Goal: Complete application form: Complete application form

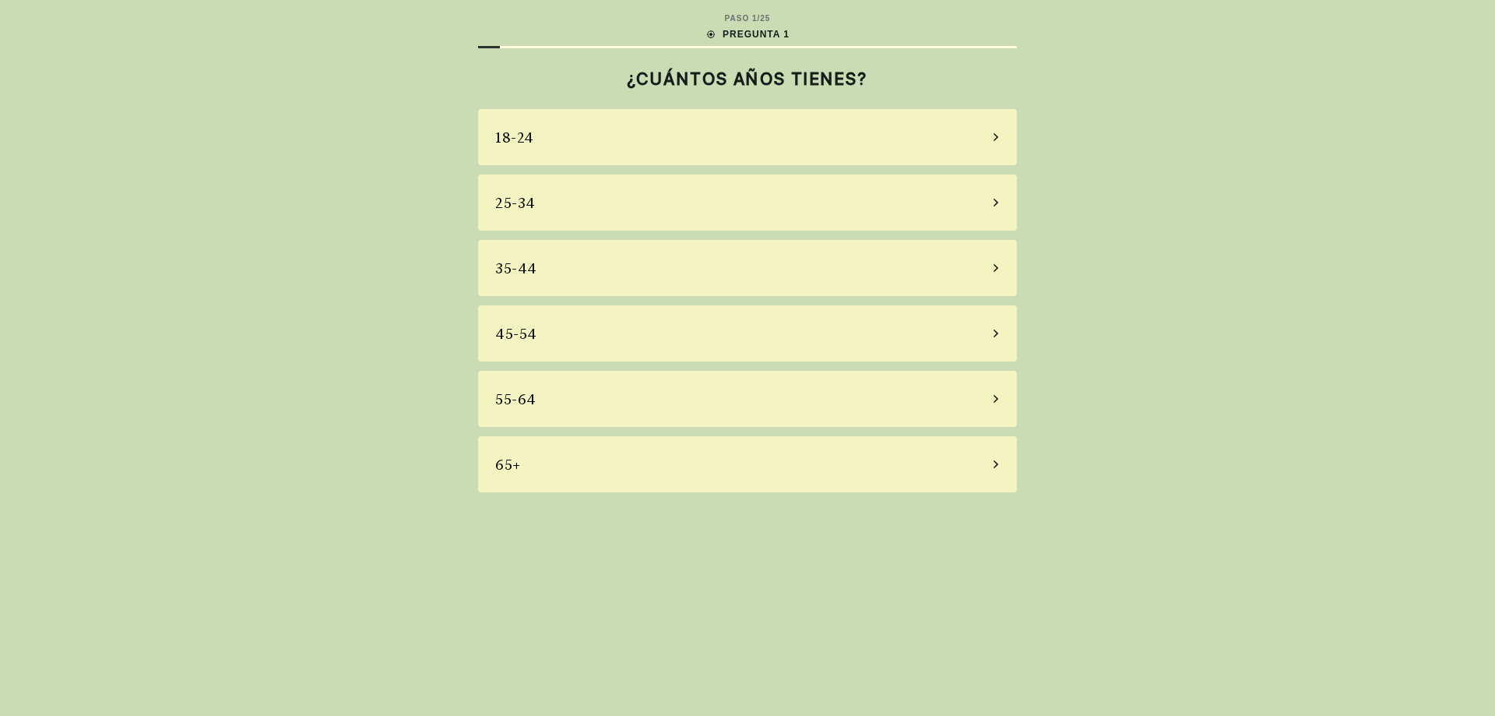
click at [596, 277] on div "35-44" at bounding box center [747, 268] width 539 height 56
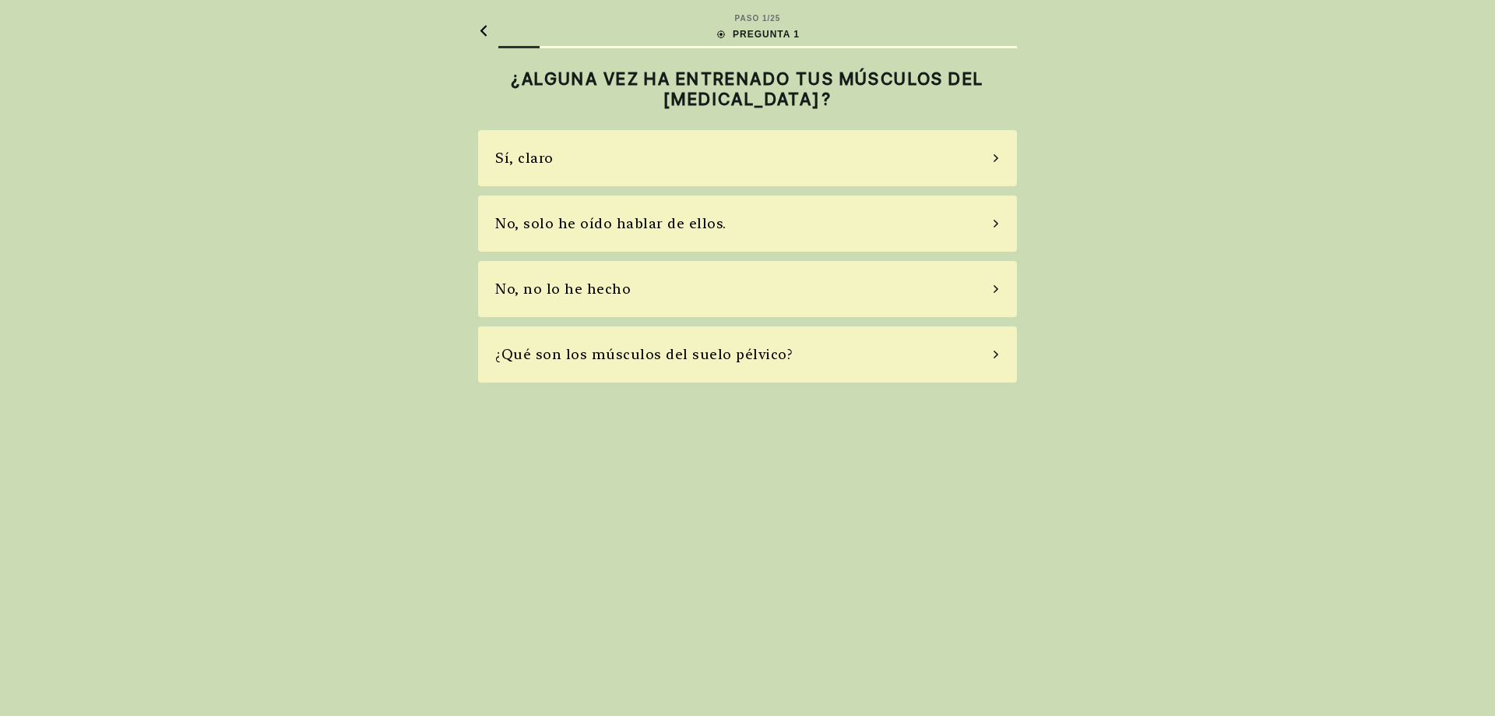
click at [586, 234] on div "No, solo he oído hablar de ellos." at bounding box center [747, 223] width 539 height 56
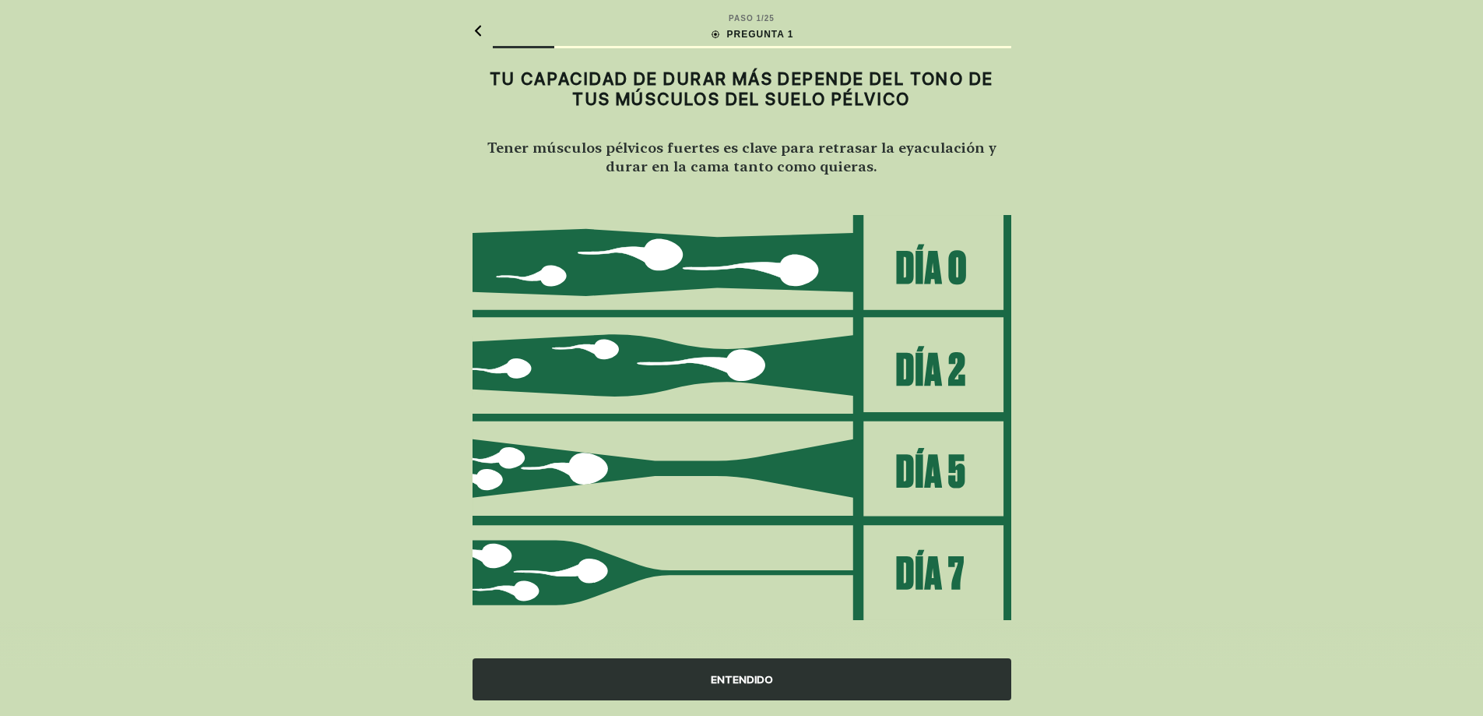
click at [737, 678] on font "ENTENDIDO" at bounding box center [742, 679] width 62 height 12
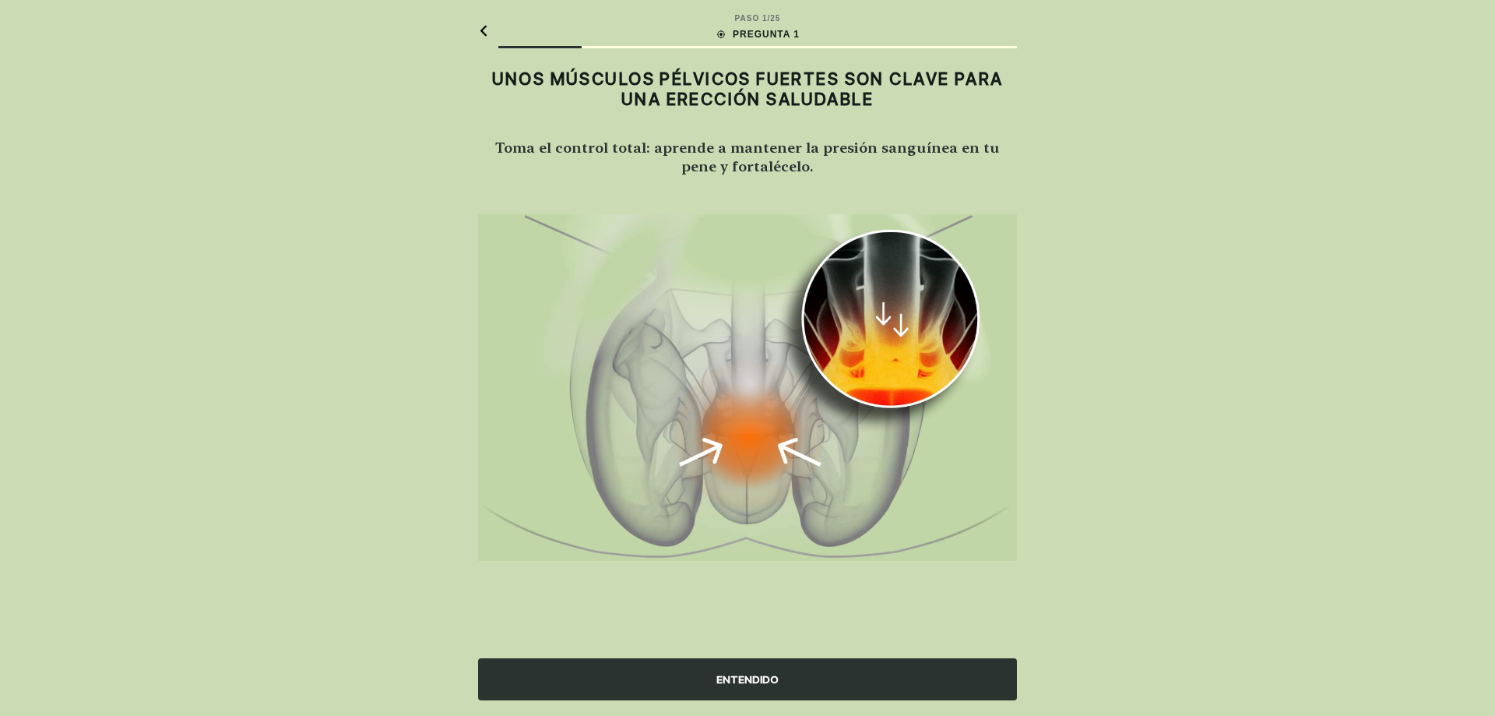
click at [737, 678] on font "ENTENDIDO" at bounding box center [747, 679] width 62 height 12
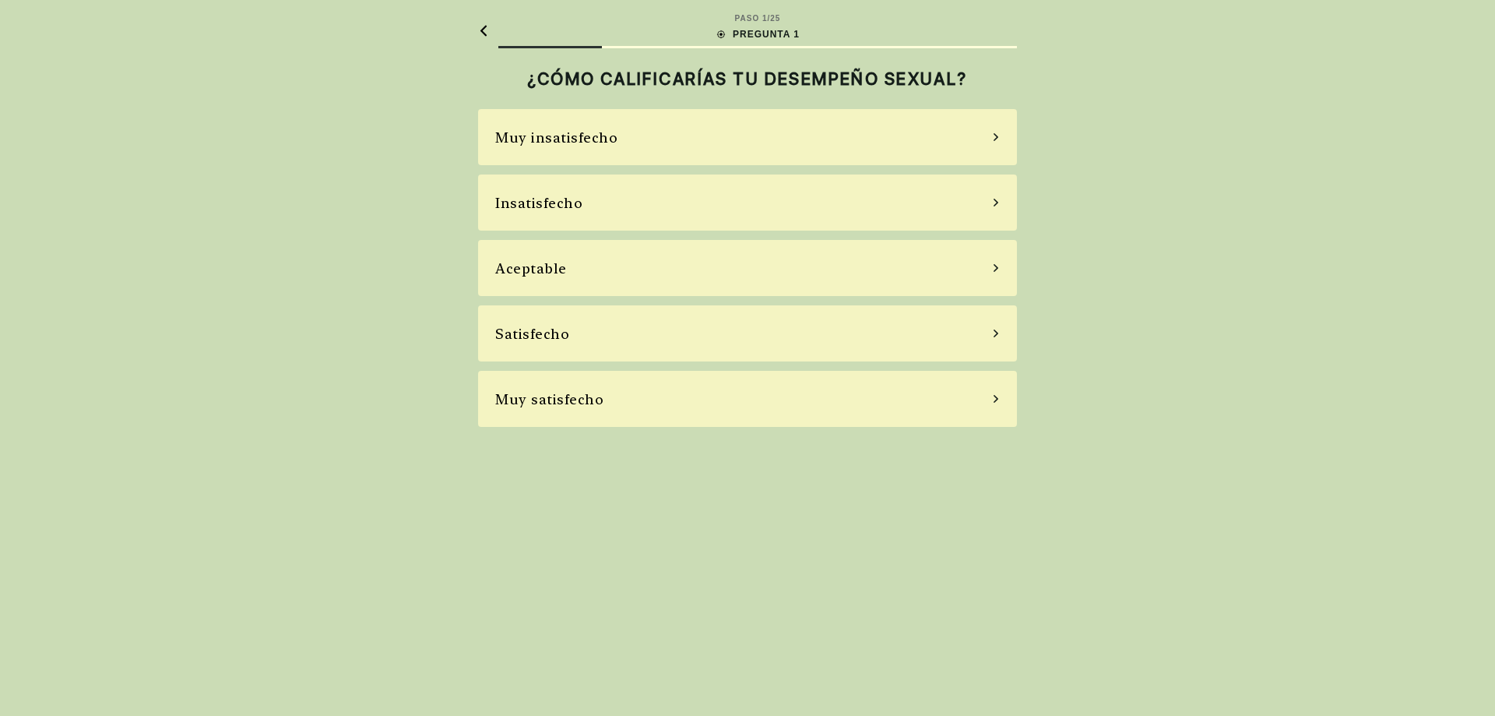
click at [574, 204] on font "Insatisfecho" at bounding box center [538, 203] width 87 height 16
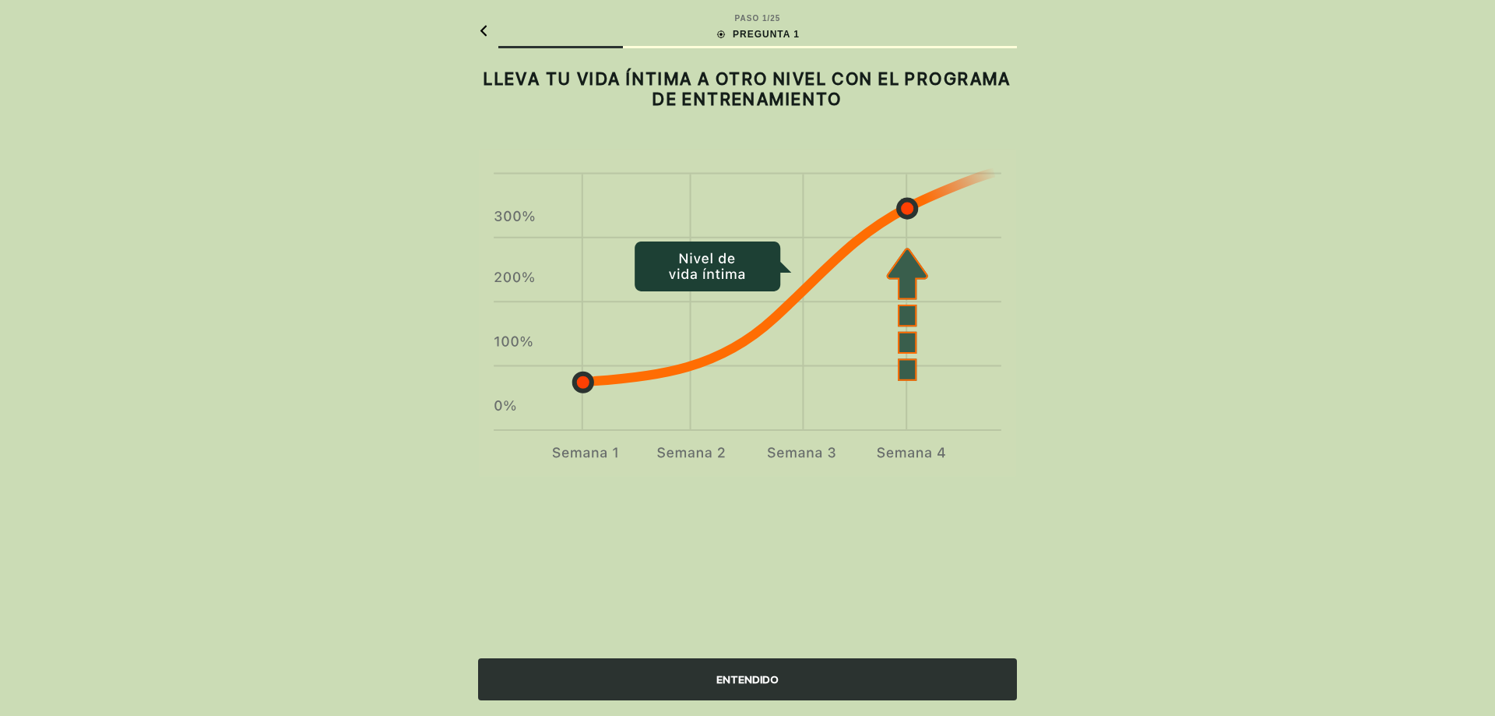
click at [790, 669] on div "ENTENDIDO" at bounding box center [747, 679] width 539 height 42
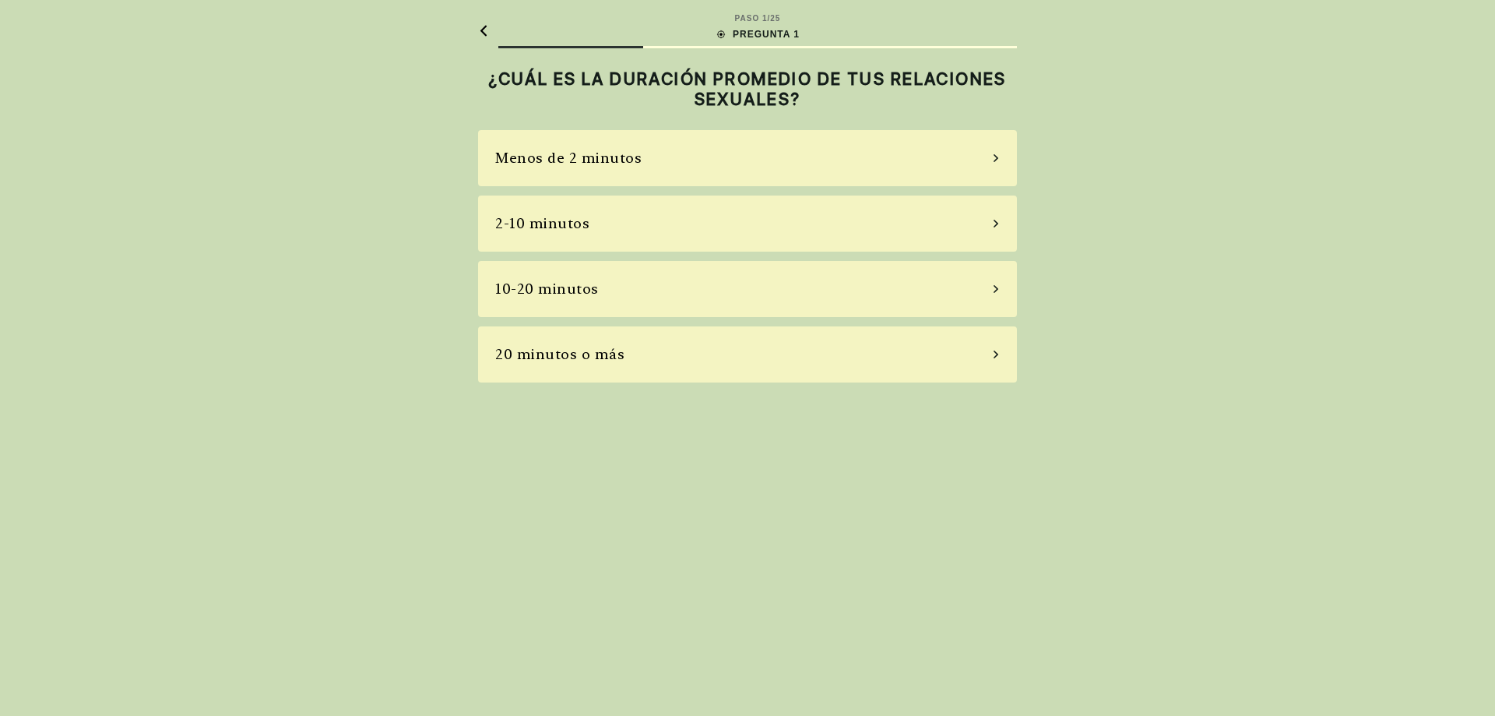
click at [632, 160] on font "Menos de 2 minutos" at bounding box center [568, 158] width 146 height 16
click at [616, 230] on div "A veces" at bounding box center [747, 223] width 539 height 56
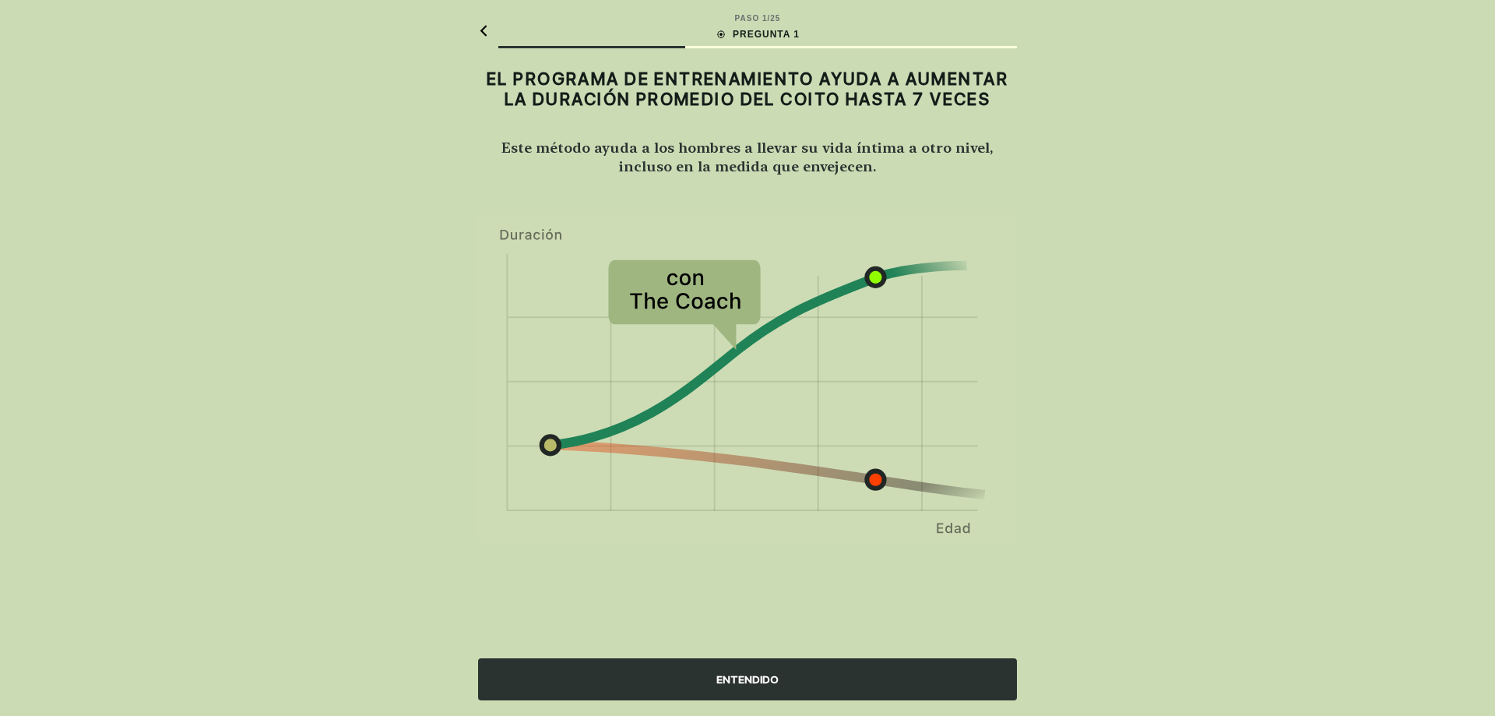
click at [665, 682] on div "ENTENDIDO" at bounding box center [747, 679] width 539 height 42
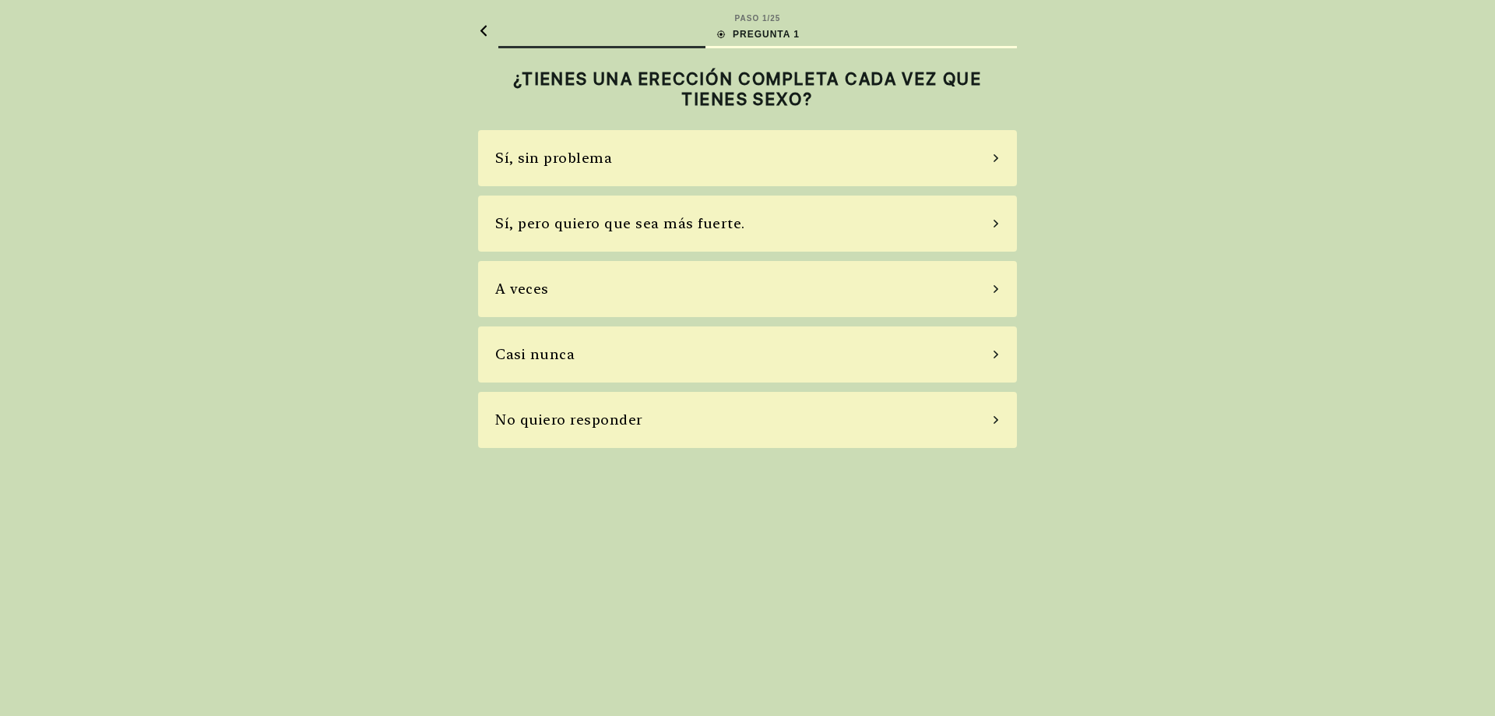
click at [562, 224] on font "Sí, pero quiero que sea más fuerte." at bounding box center [620, 223] width 250 height 16
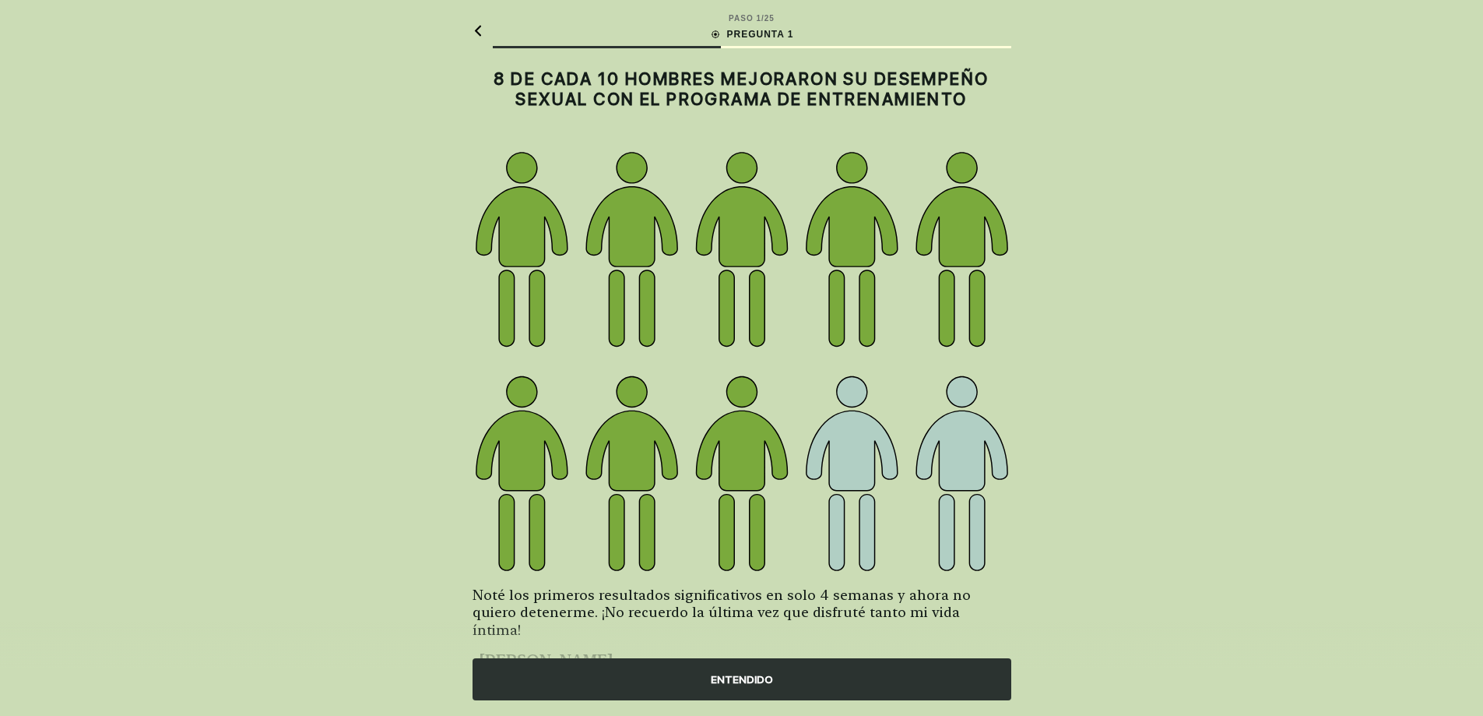
click at [616, 663] on div "ENTENDIDO" at bounding box center [742, 679] width 539 height 42
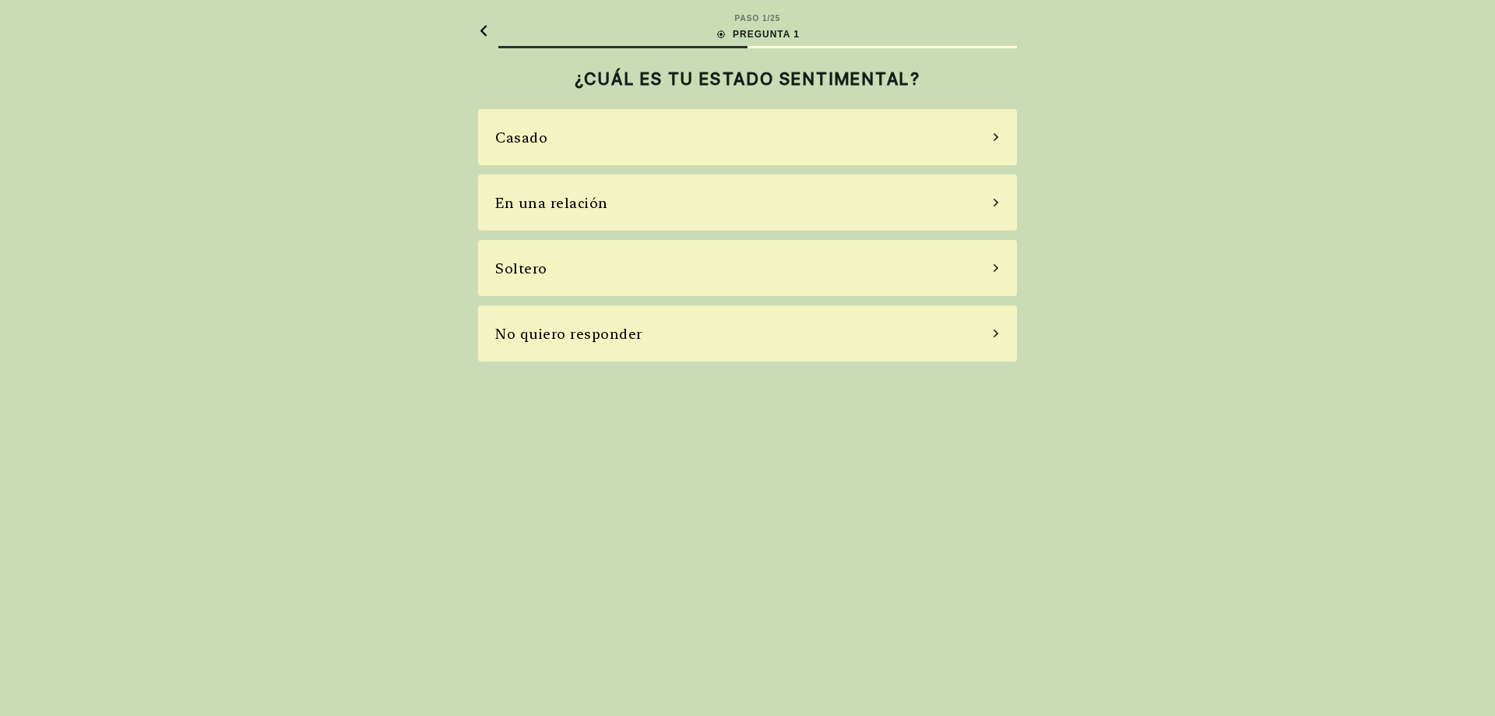
click at [624, 273] on div "Soltero" at bounding box center [747, 268] width 539 height 56
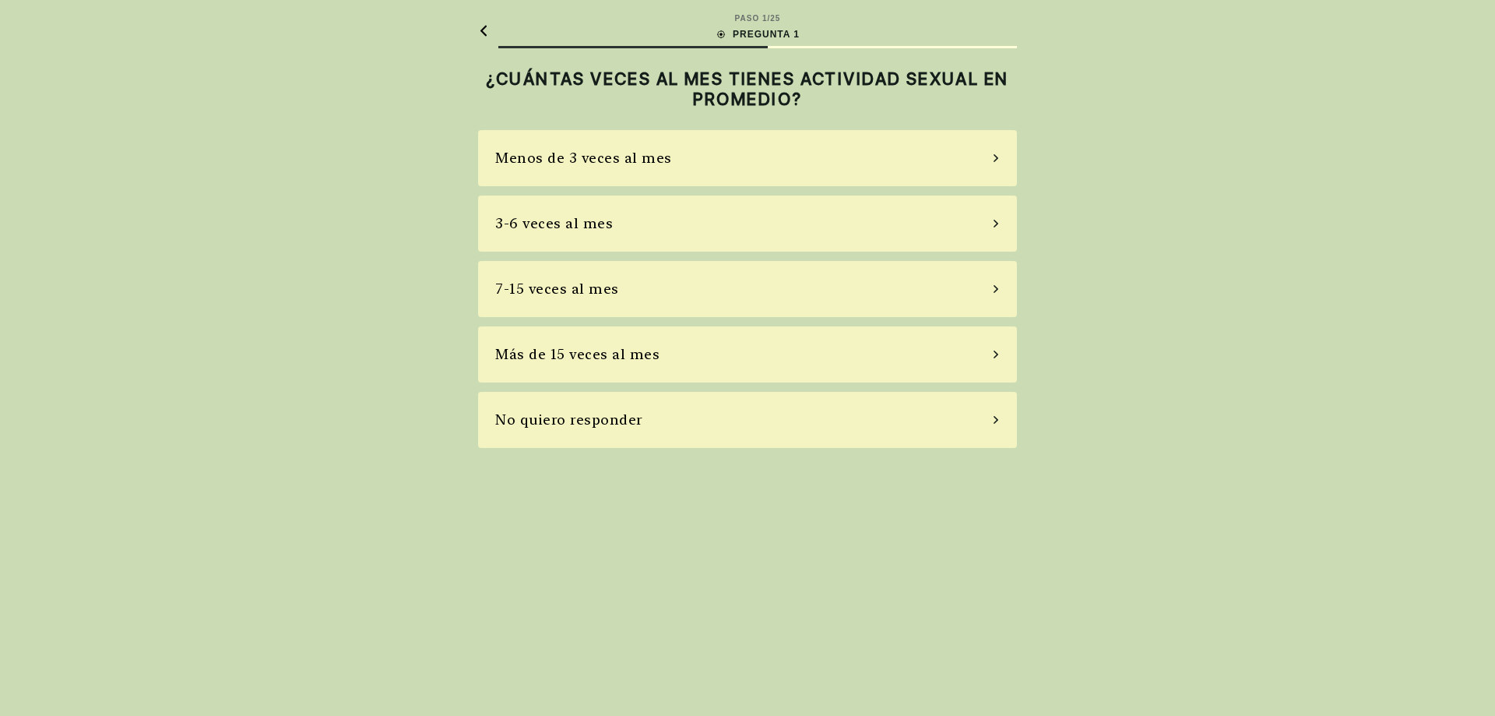
click at [617, 167] on div "Menos de 3 veces al mes" at bounding box center [583, 157] width 177 height 21
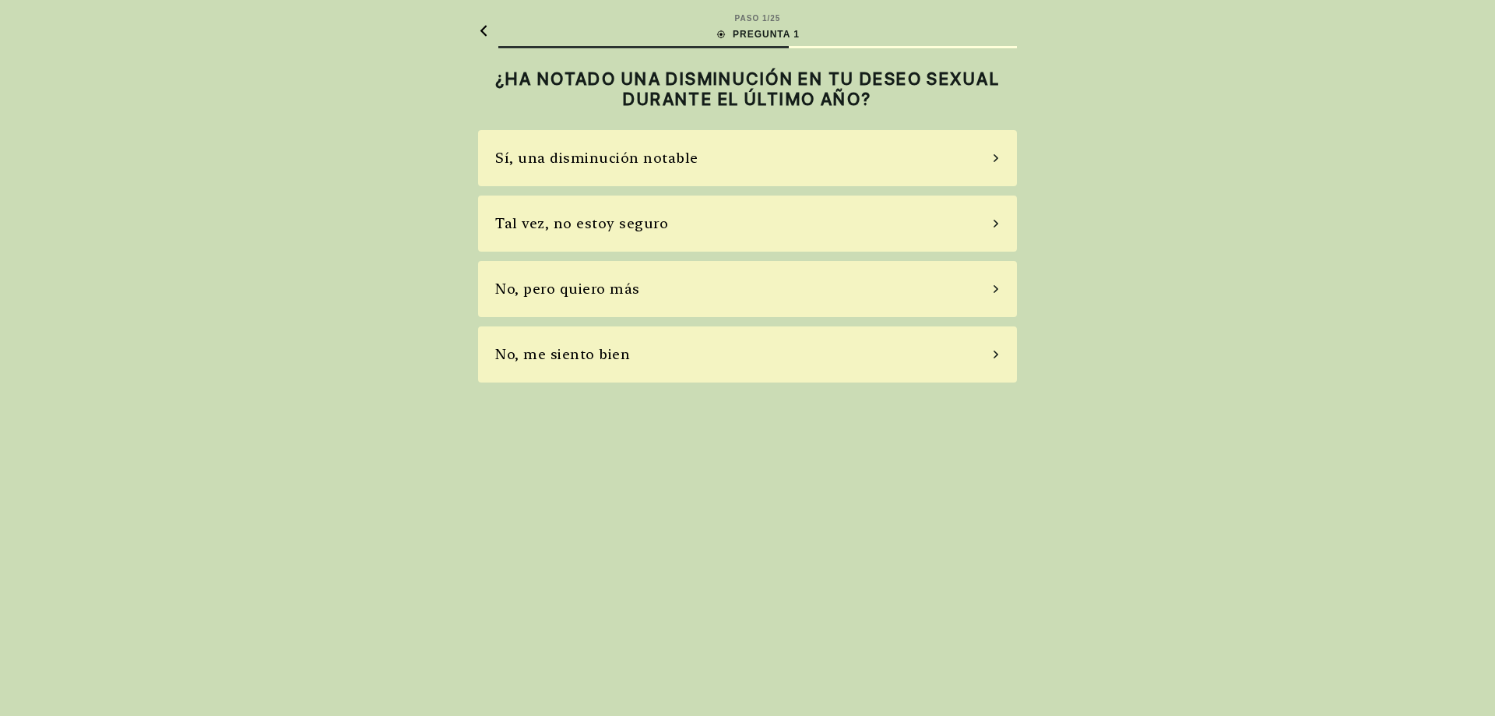
click at [614, 165] on font "Sí, una disminución notable" at bounding box center [596, 158] width 203 height 16
click at [610, 283] on div "No, no tomo" at bounding box center [747, 289] width 539 height 56
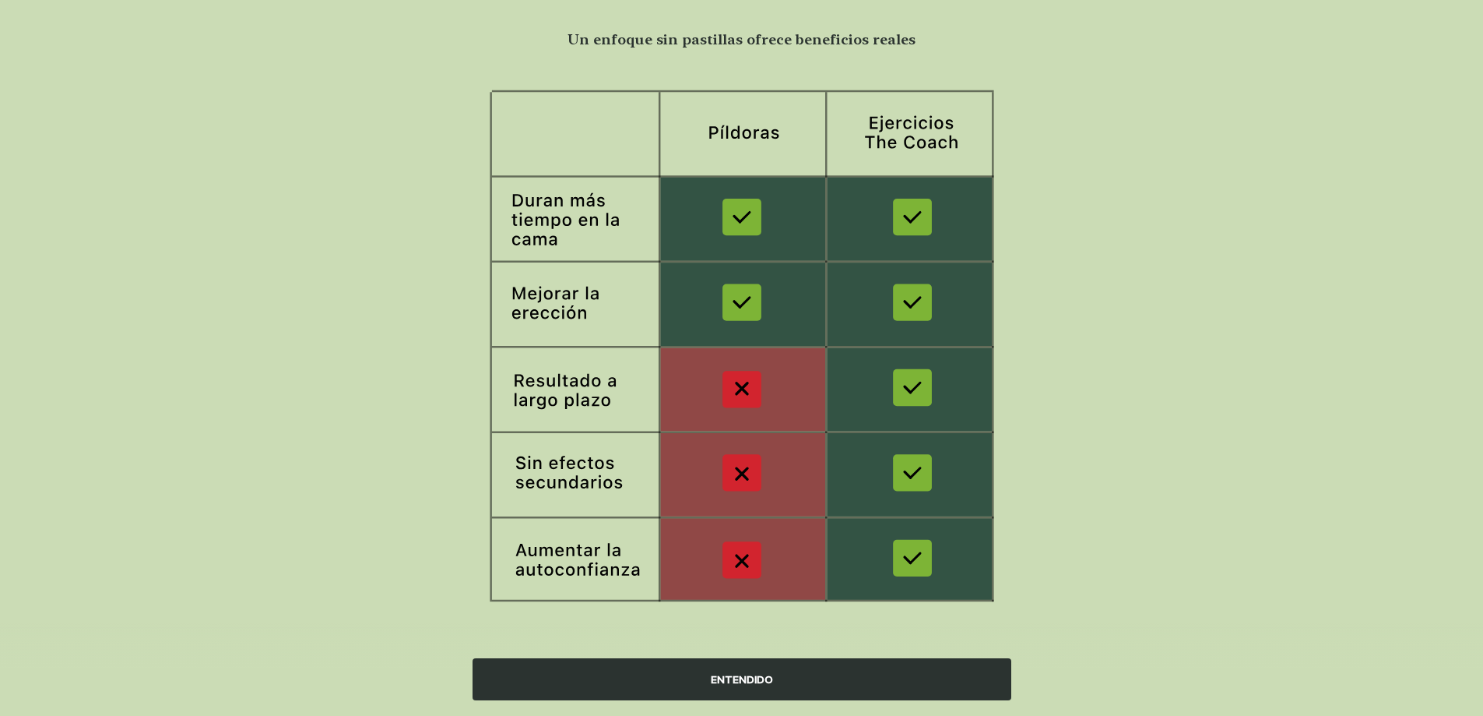
scroll to position [111, 0]
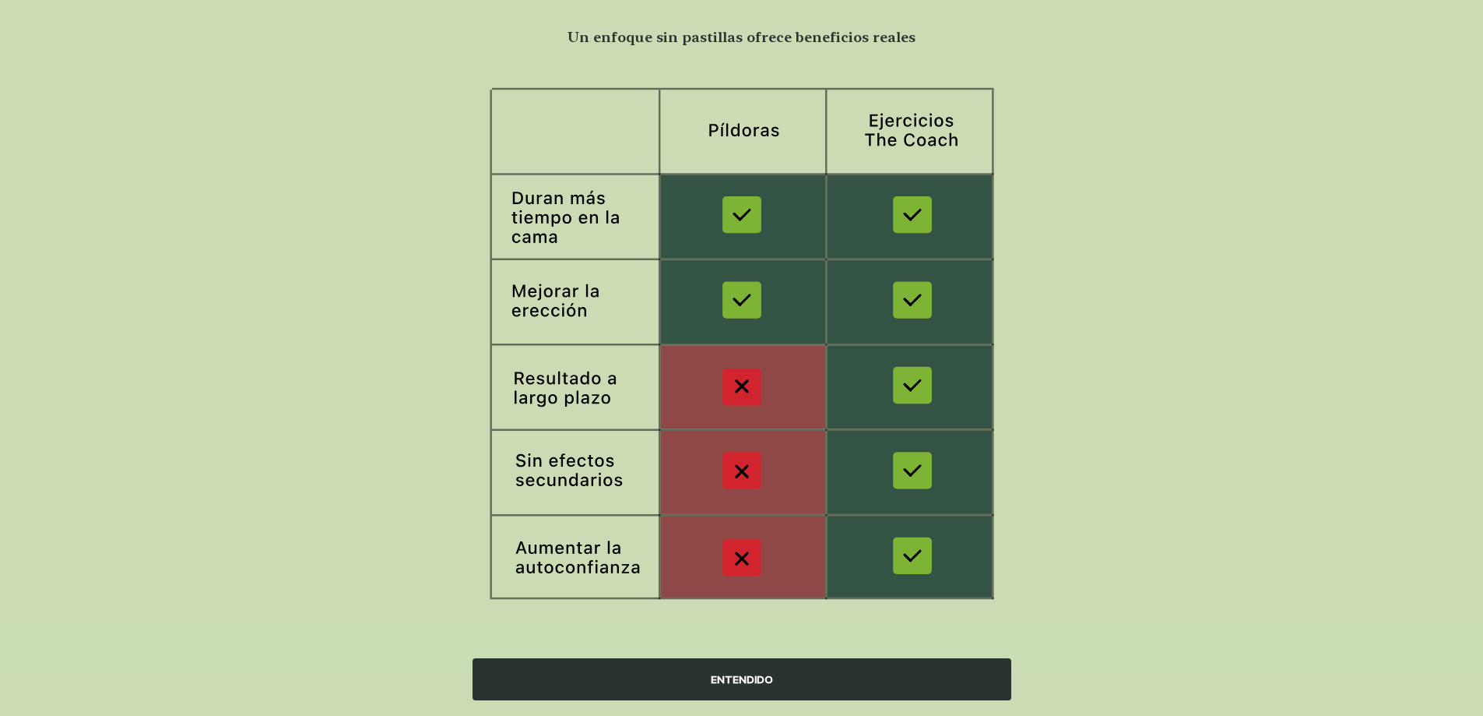
click at [732, 682] on font "ENTENDIDO" at bounding box center [742, 679] width 62 height 12
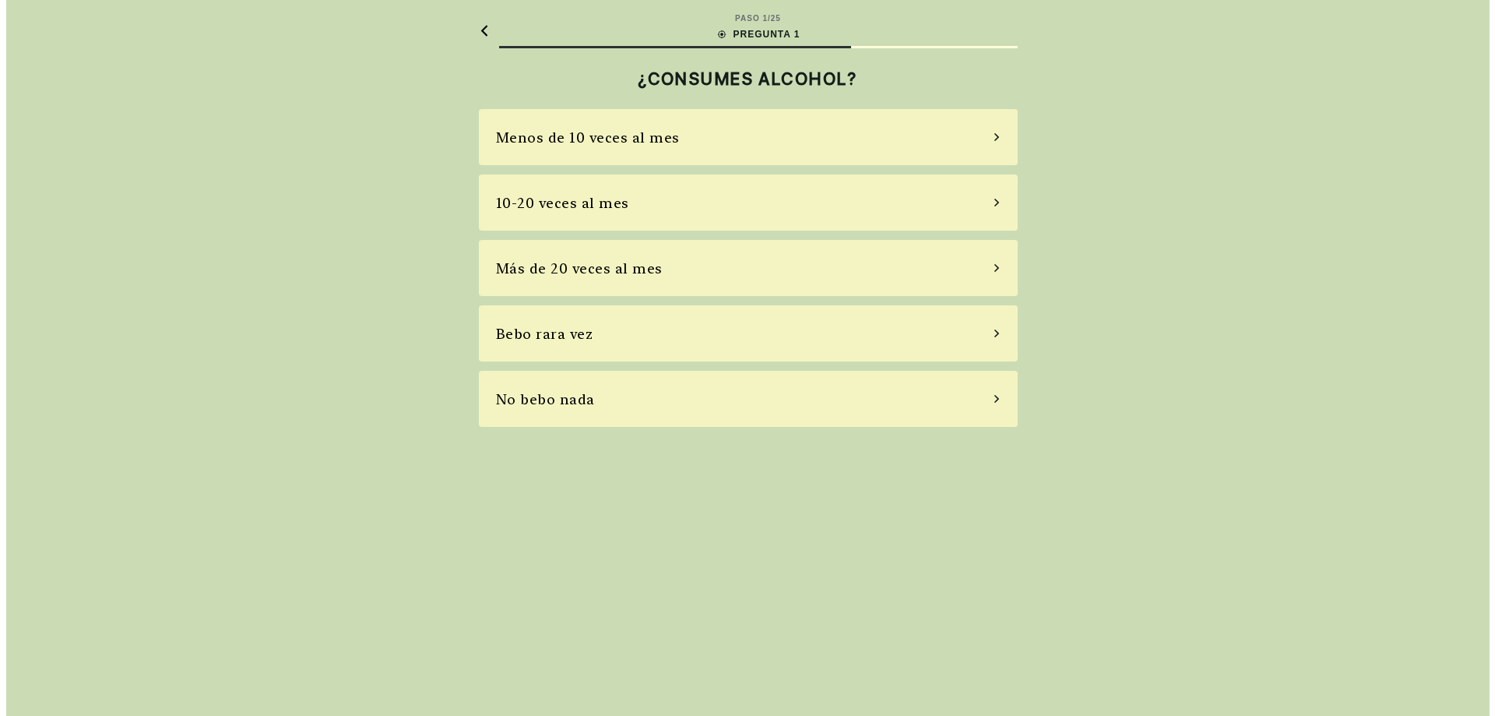
scroll to position [0, 0]
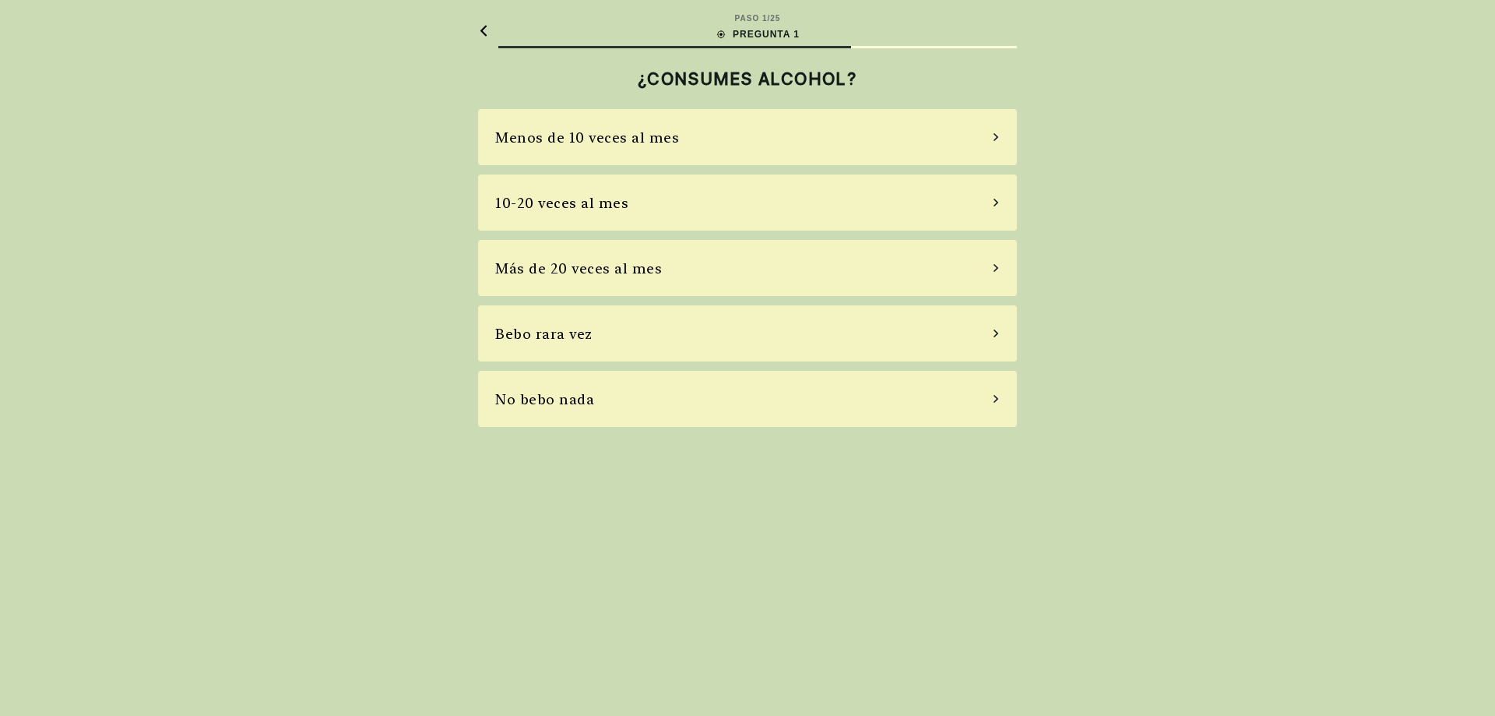
click at [601, 132] on font "Menos de 10 veces al mes" at bounding box center [587, 137] width 184 height 16
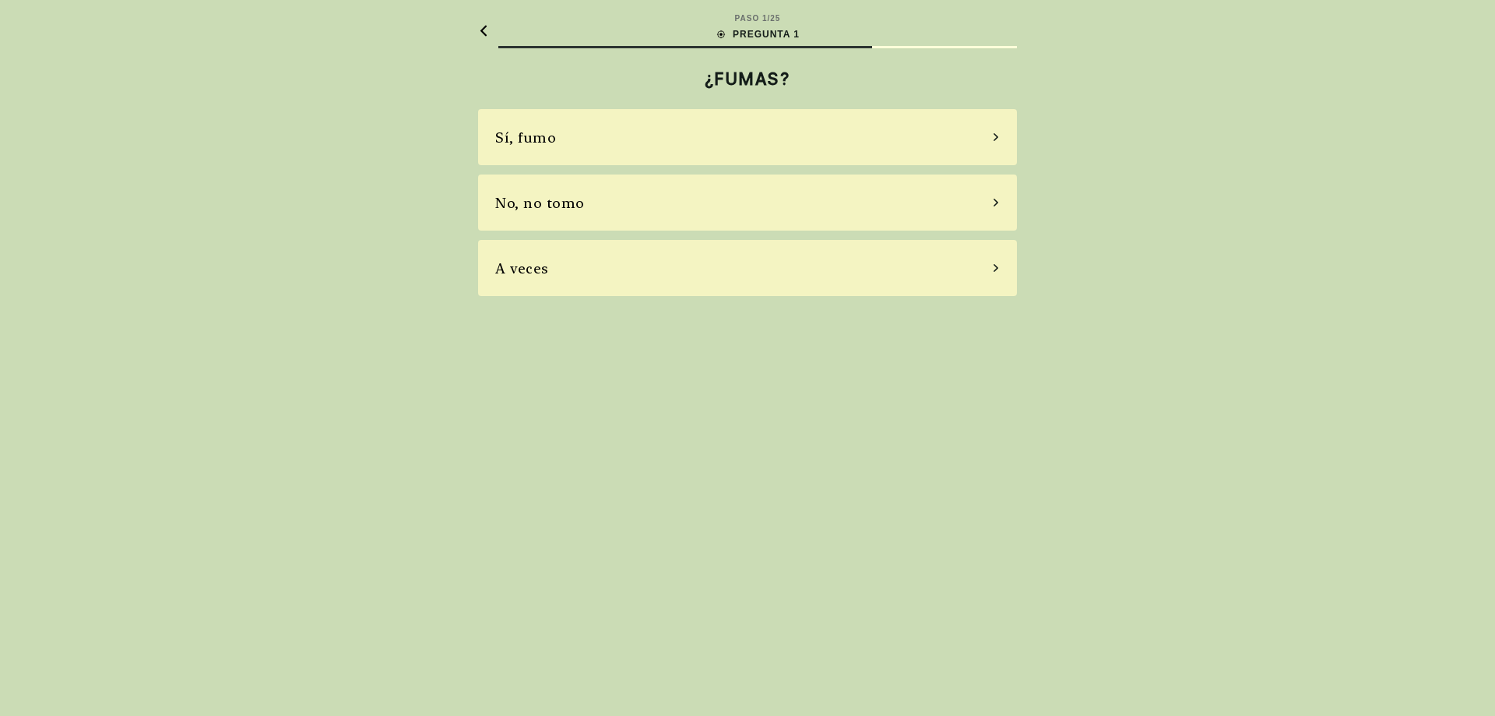
click at [590, 206] on div "No, no tomo" at bounding box center [747, 202] width 539 height 56
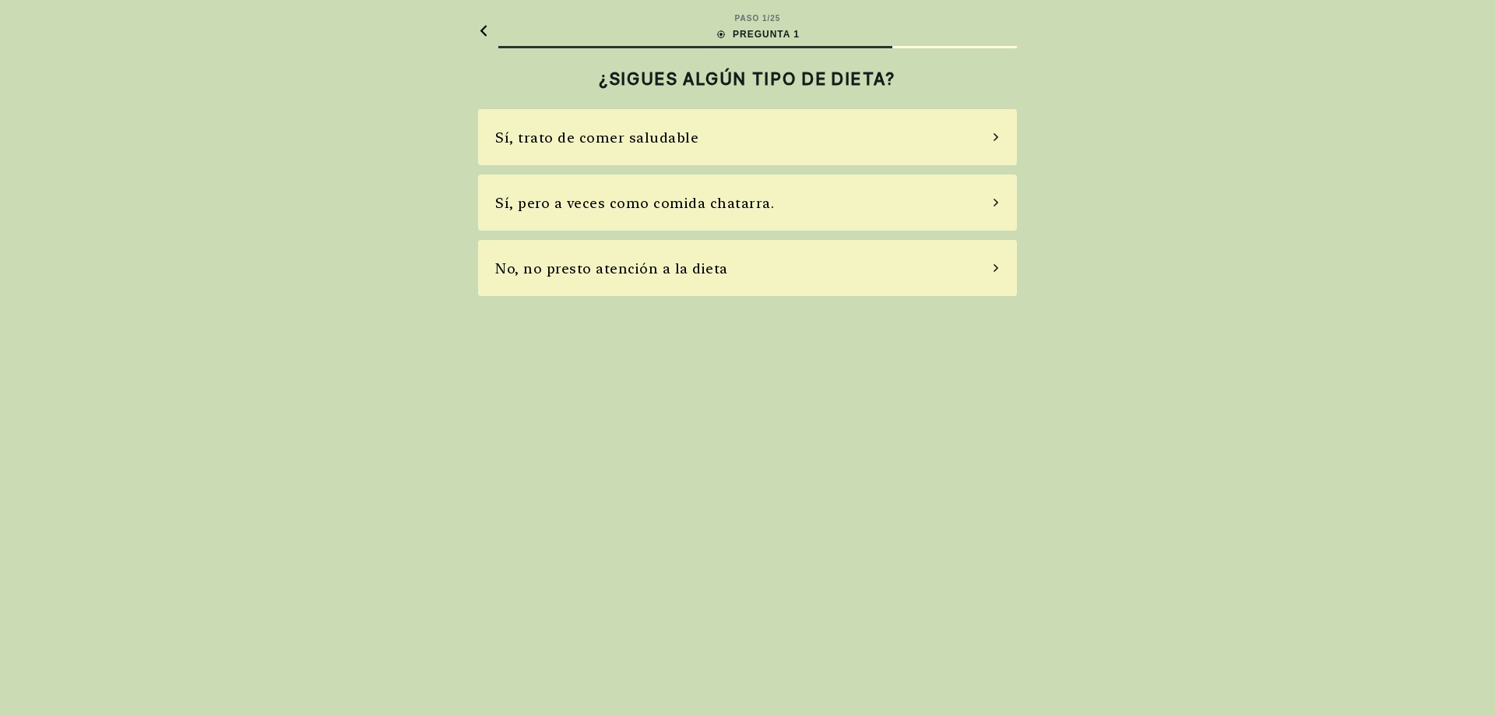
click at [616, 256] on div "No, no presto atención a la dieta" at bounding box center [747, 268] width 539 height 56
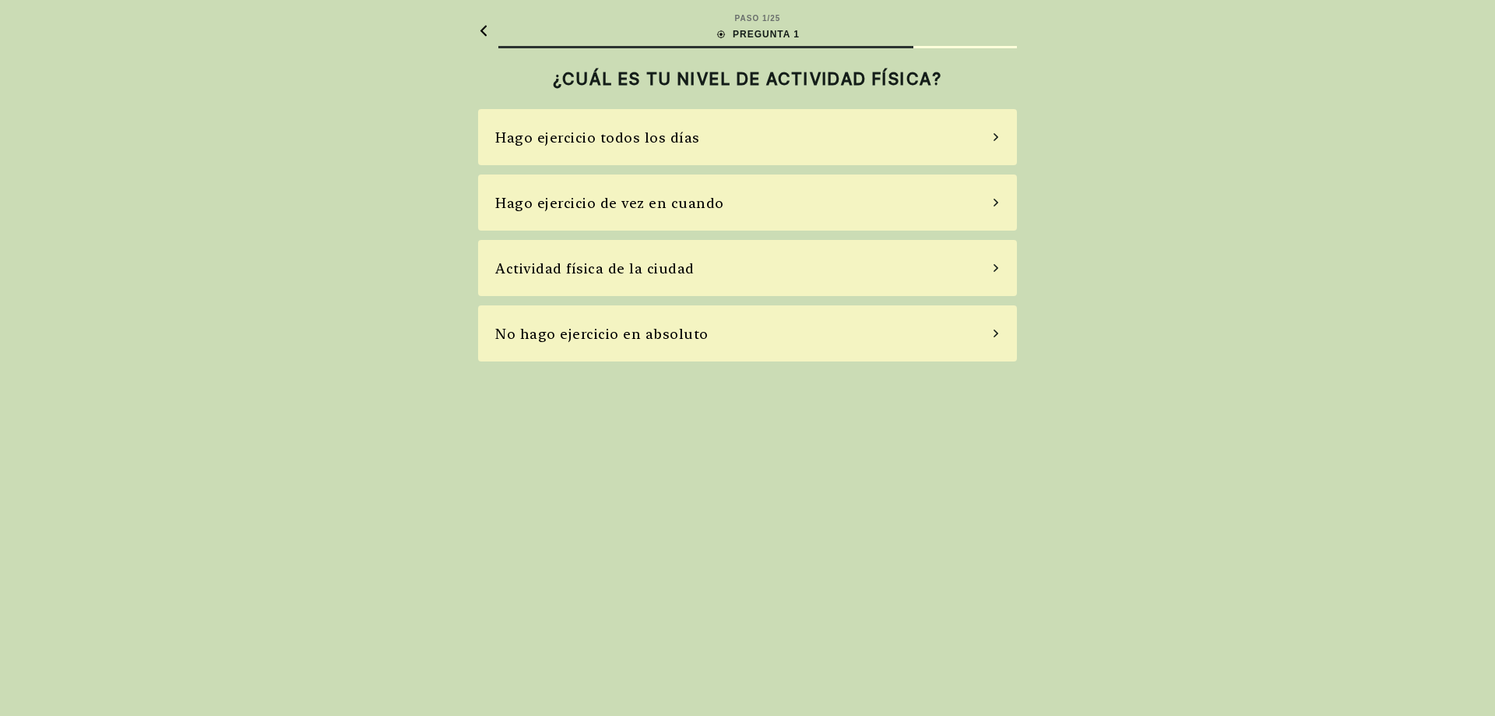
click at [592, 214] on div "Hago ejercicio de vez en cuando" at bounding box center [747, 202] width 539 height 56
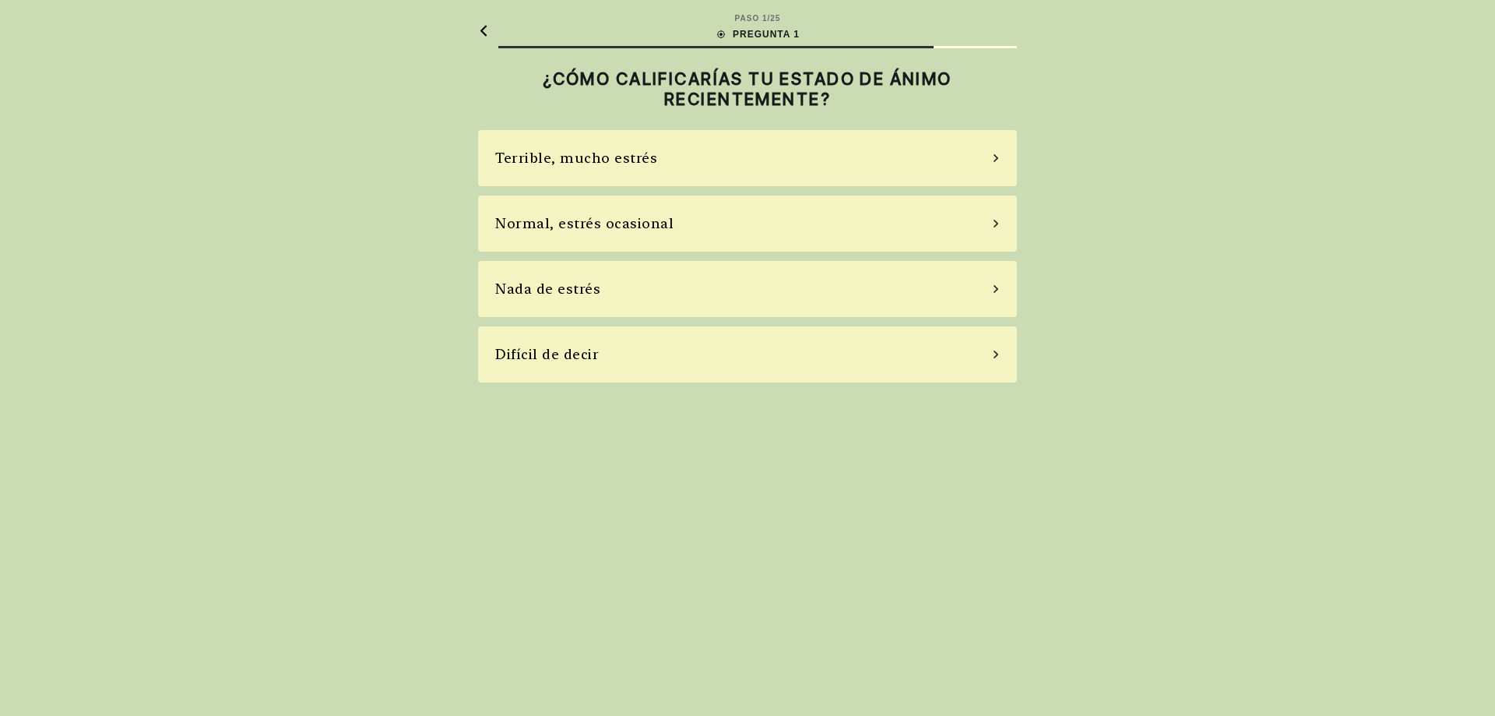
click at [598, 230] on font "Normal, estrés ocasional" at bounding box center [584, 223] width 178 height 16
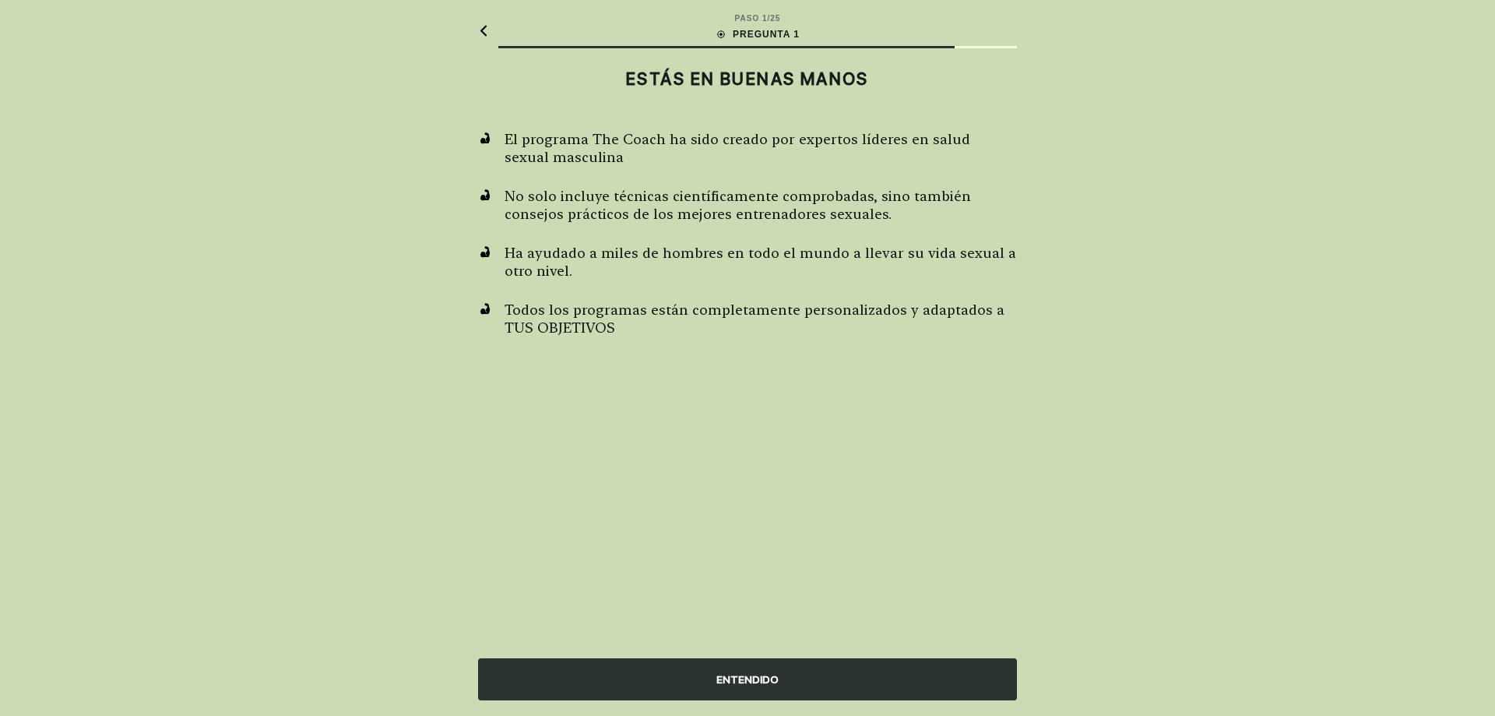
click at [661, 665] on div "ENTENDIDO" at bounding box center [747, 679] width 539 height 42
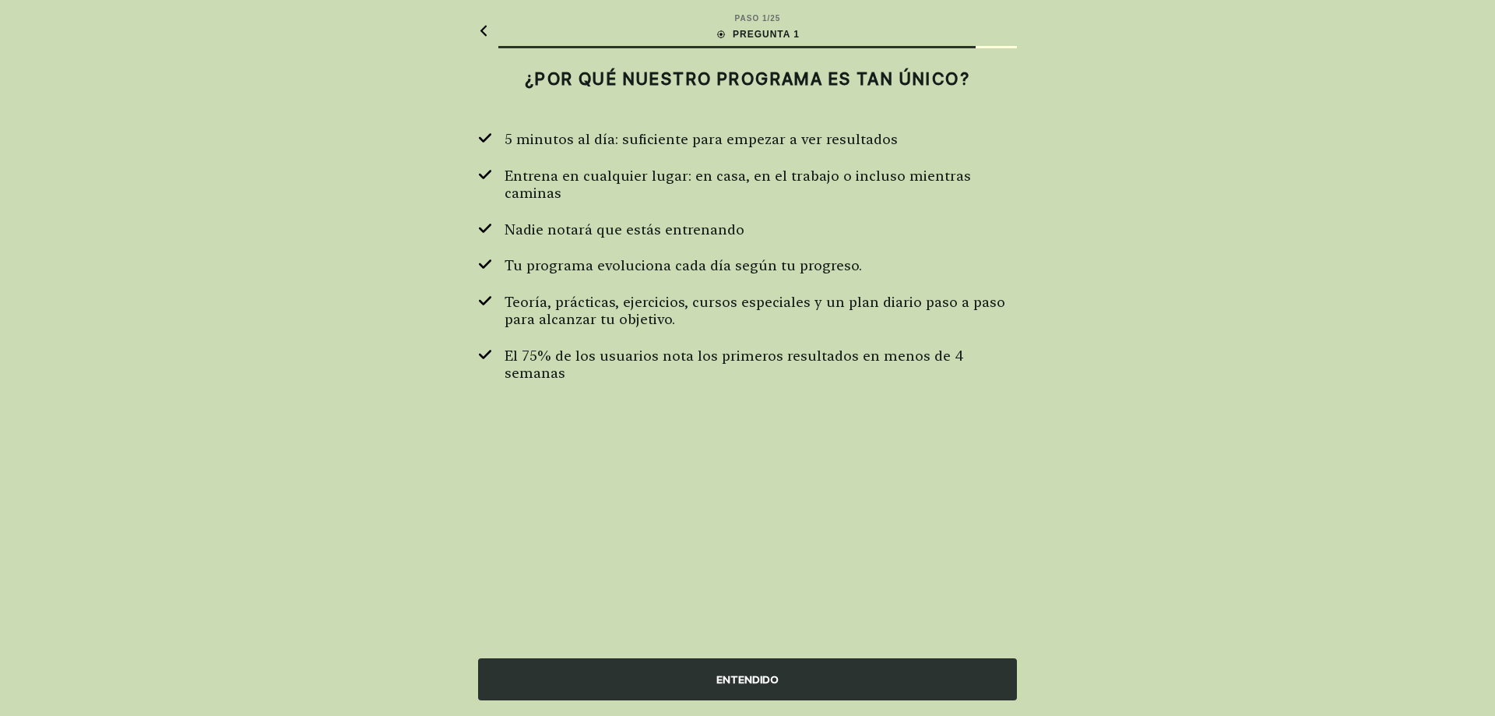
click at [661, 665] on div "ENTENDIDO" at bounding box center [747, 679] width 539 height 42
